Goal: Find specific page/section: Find specific page/section

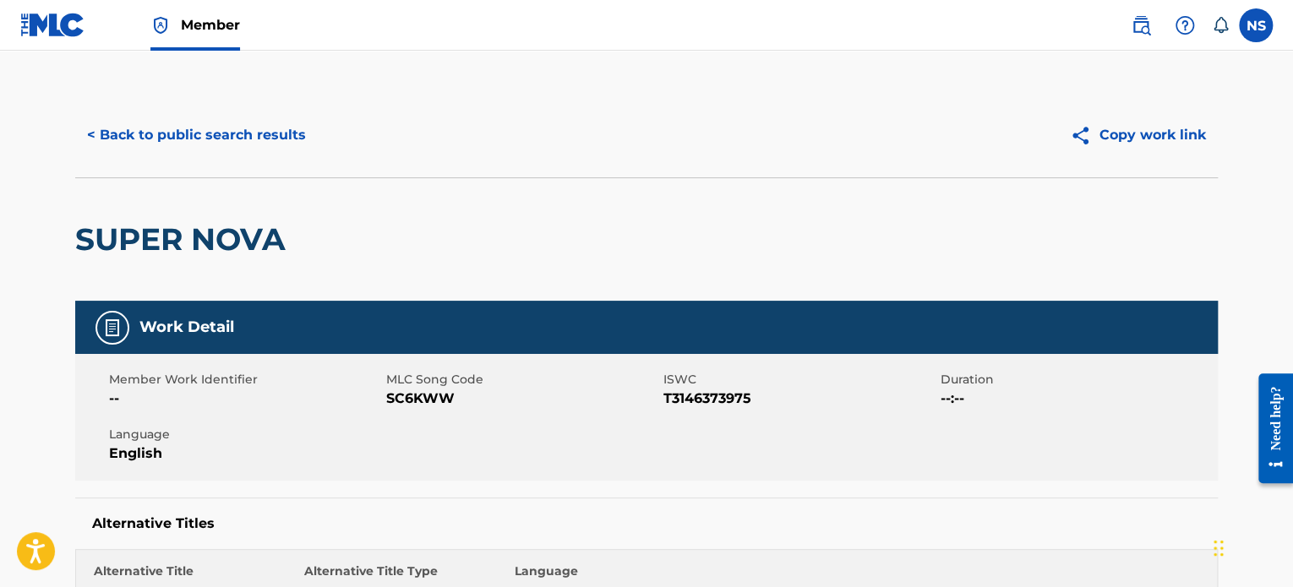
click at [199, 124] on button "< Back to public search results" at bounding box center [196, 135] width 243 height 42
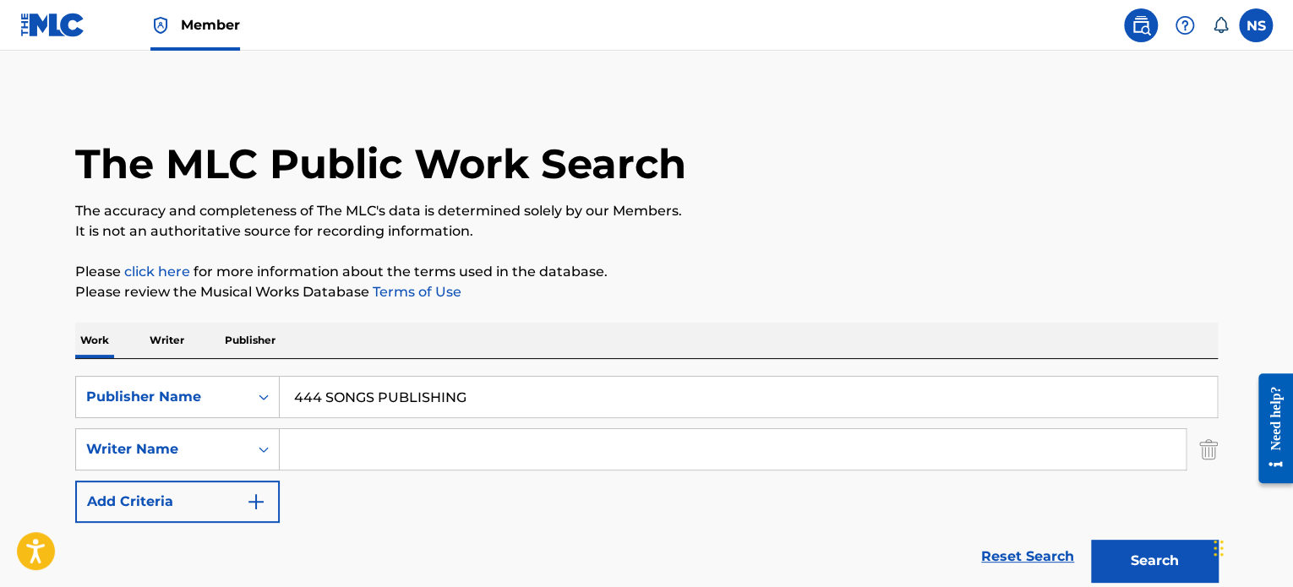
drag, startPoint x: 511, startPoint y: 408, endPoint x: 284, endPoint y: 405, distance: 226.6
click at [284, 405] on input "444 SONGS PUBLISHING" at bounding box center [748, 397] width 937 height 41
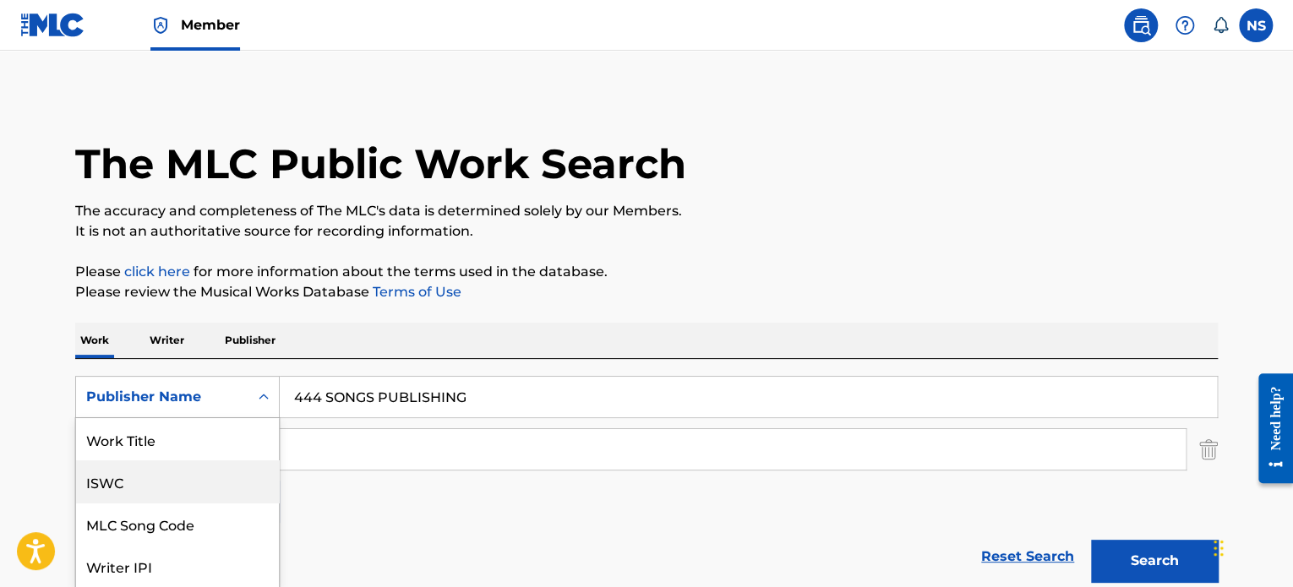
scroll to position [85, 0]
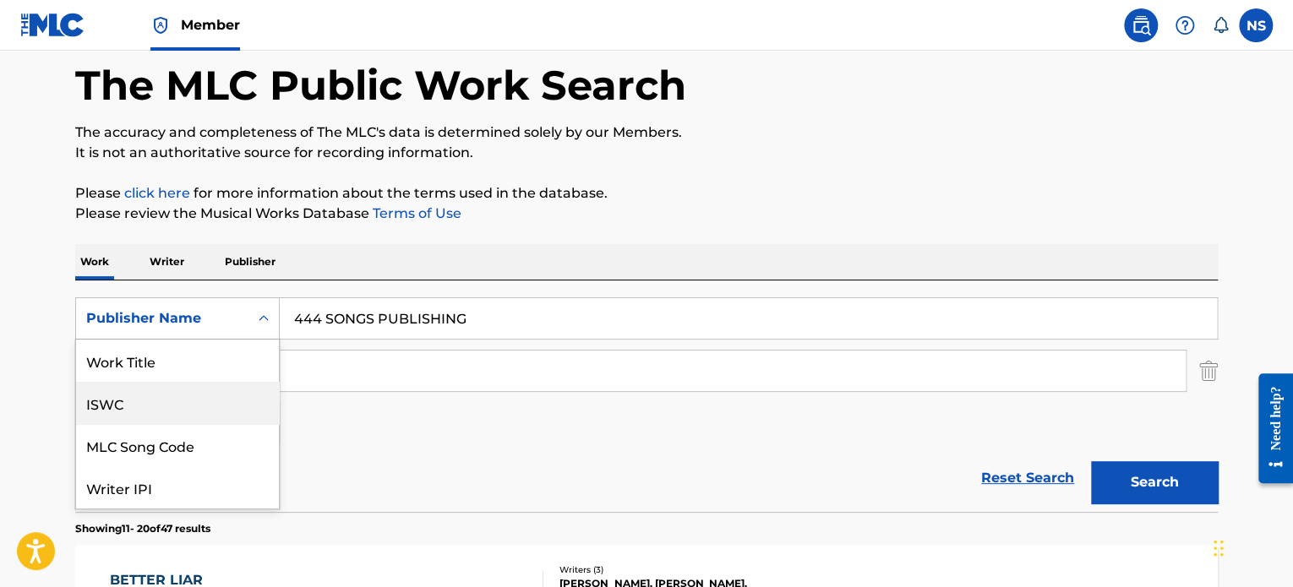
click at [197, 340] on div "7 results available. Use Up and Down to choose options, press Enter to select t…" at bounding box center [177, 319] width 205 height 42
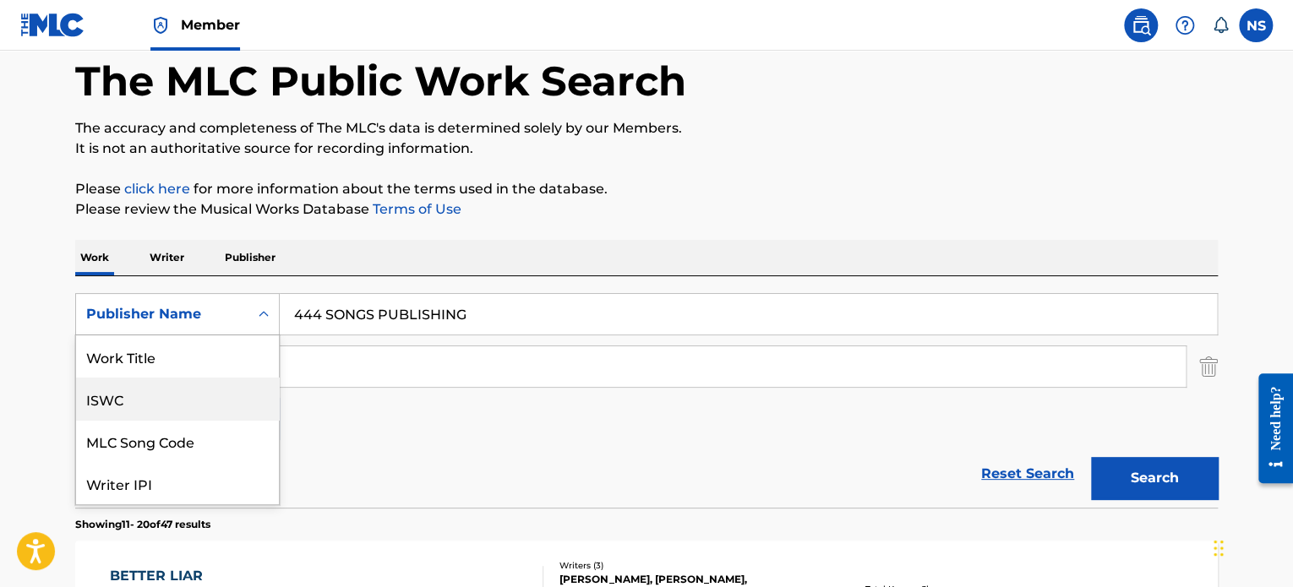
scroll to position [42, 0]
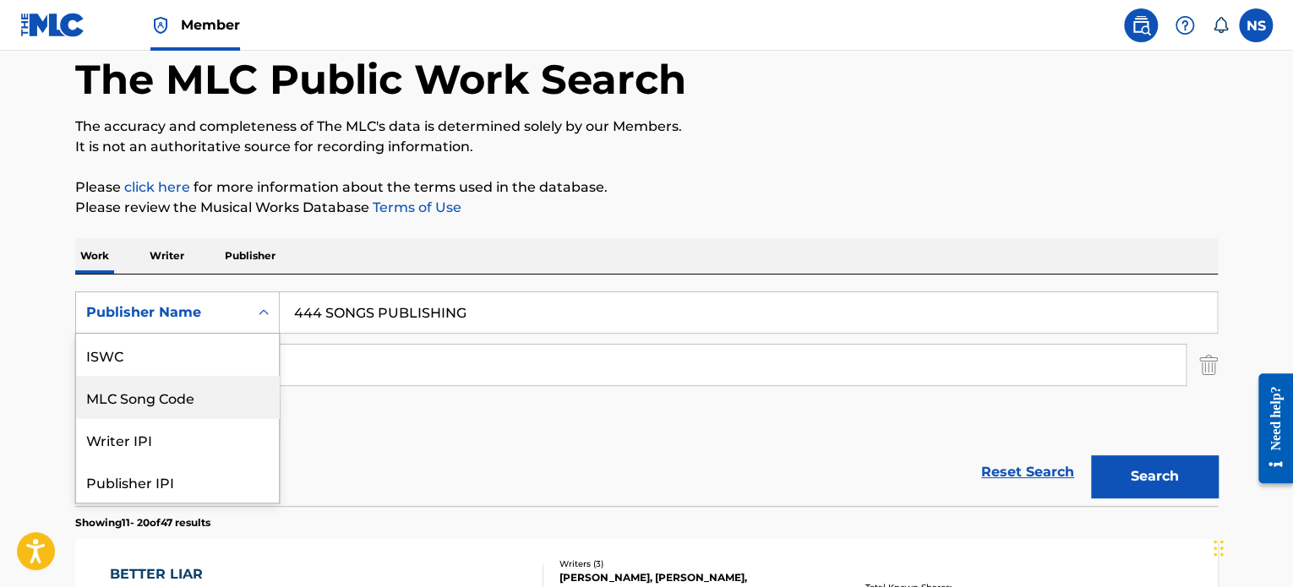
click at [190, 398] on div "MLC Song Code" at bounding box center [177, 397] width 203 height 42
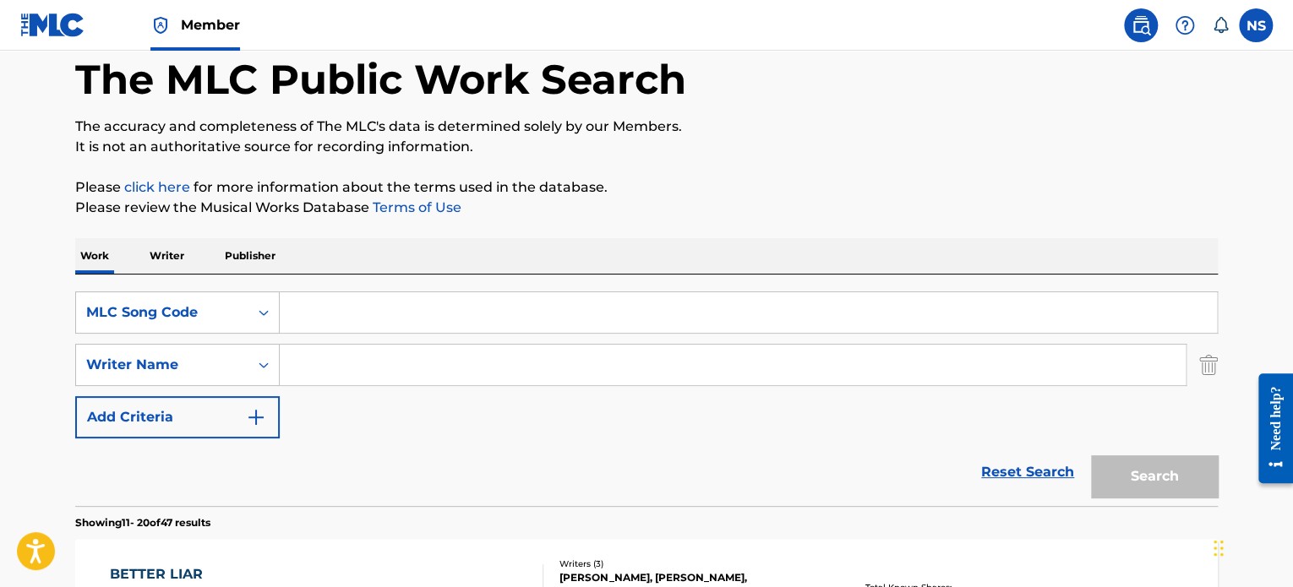
click at [363, 316] on input "Search Form" at bounding box center [748, 312] width 937 height 41
paste input "T19397"
type input "T19397"
drag, startPoint x: 1174, startPoint y: 468, endPoint x: 1164, endPoint y: 463, distance: 11.3
click at [1172, 465] on button "Search" at bounding box center [1154, 477] width 127 height 42
